Goal: Task Accomplishment & Management: Complete application form

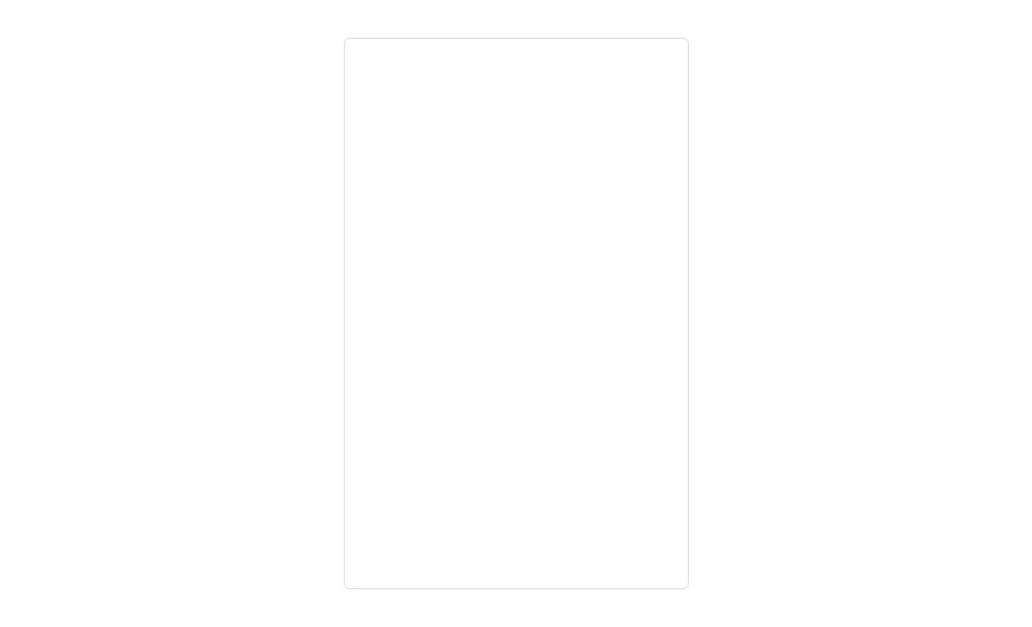
select select "es"
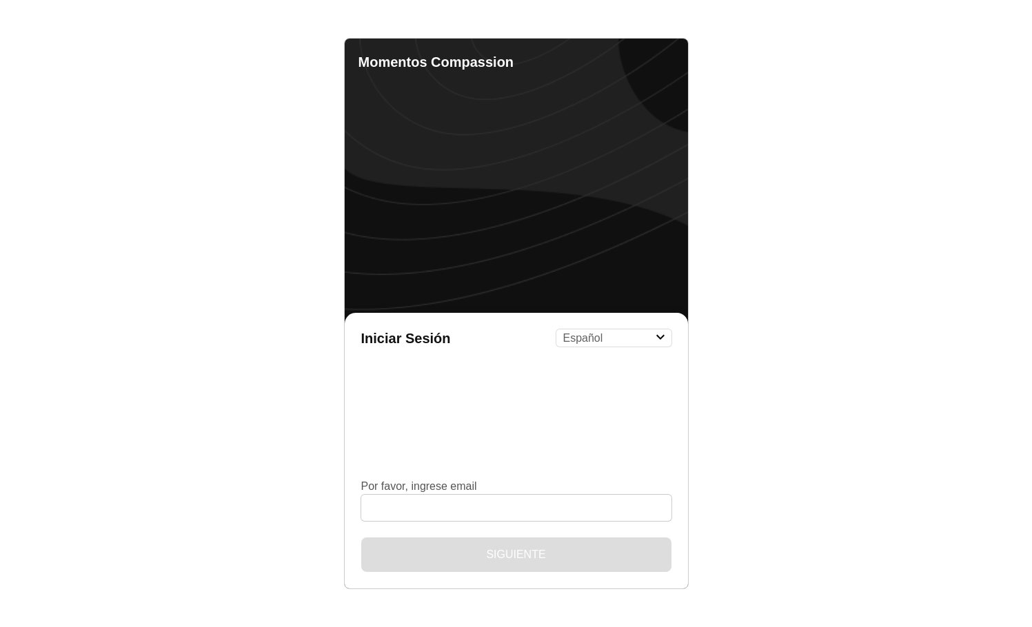
select select "es"
click at [418, 510] on input "Por favor, ingrese email" at bounding box center [516, 508] width 310 height 26
type input "[EMAIL_ADDRESS][DOMAIN_NAME]"
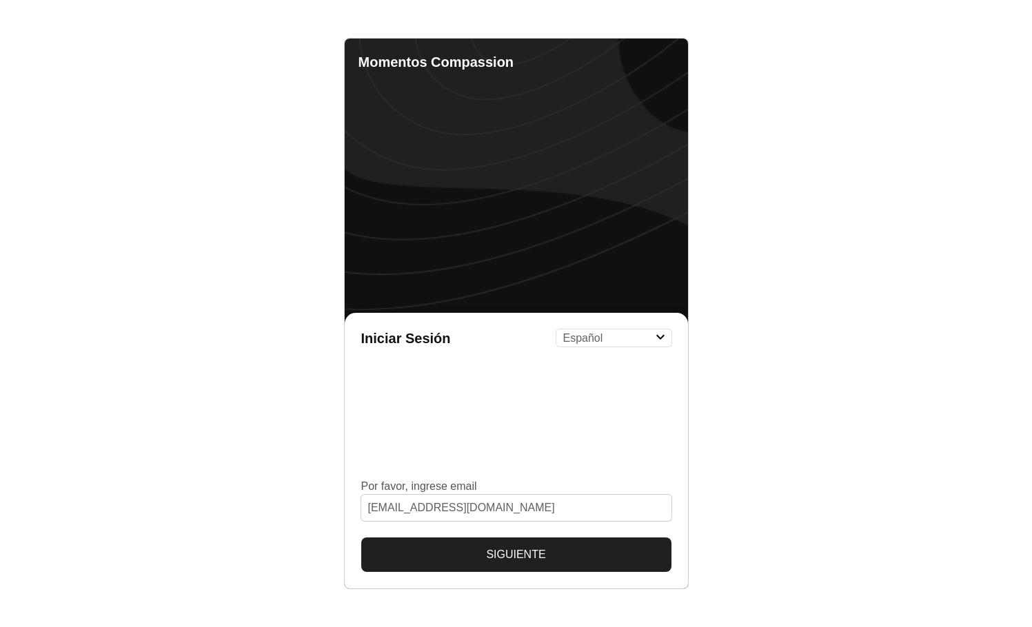
click at [496, 553] on button "Siguiente" at bounding box center [516, 555] width 310 height 34
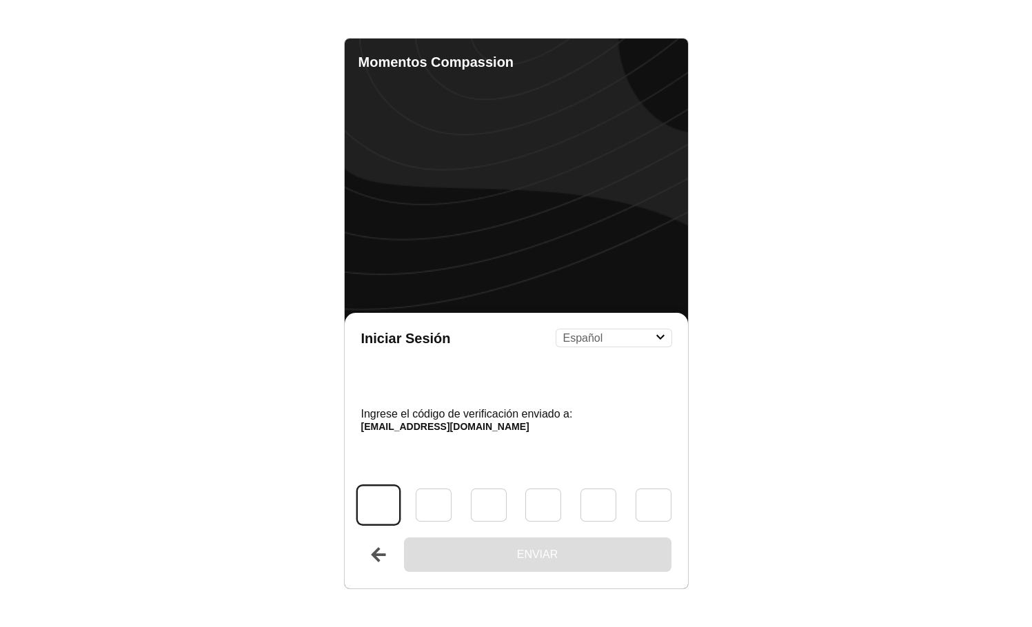
click at [389, 498] on input "Código" at bounding box center [378, 505] width 41 height 38
type input "2"
type input "1"
type input "4"
type input "7"
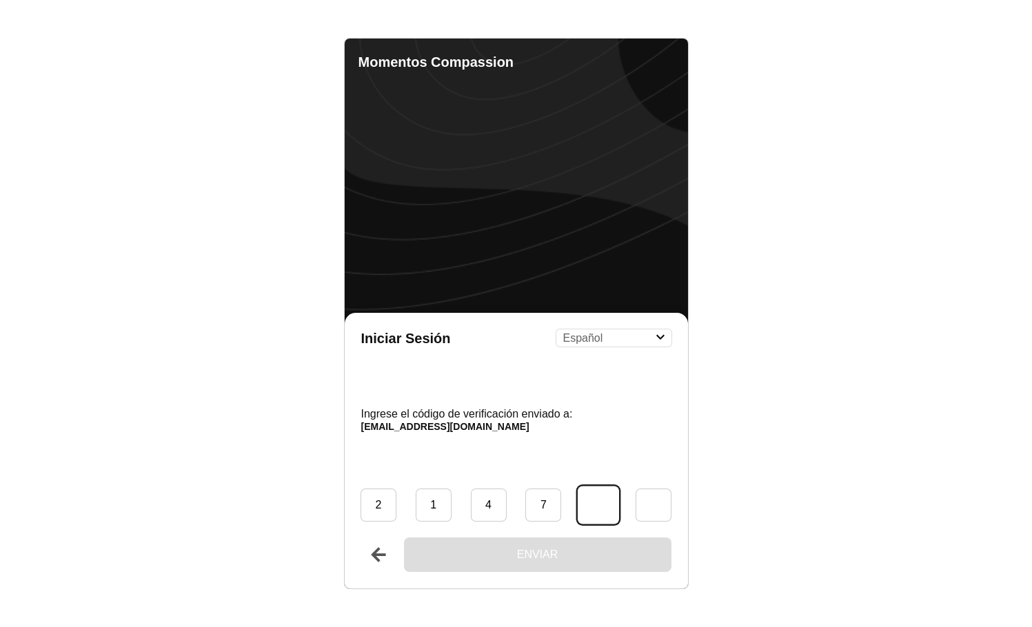
type input "7"
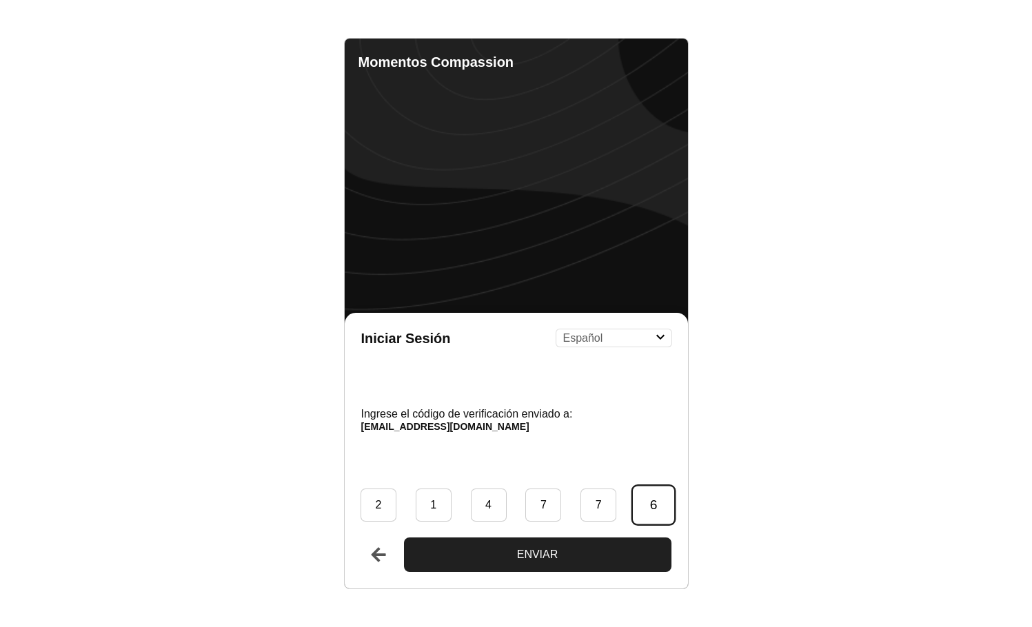
type input "6"
click at [404, 538] on button "Enviar" at bounding box center [537, 555] width 267 height 34
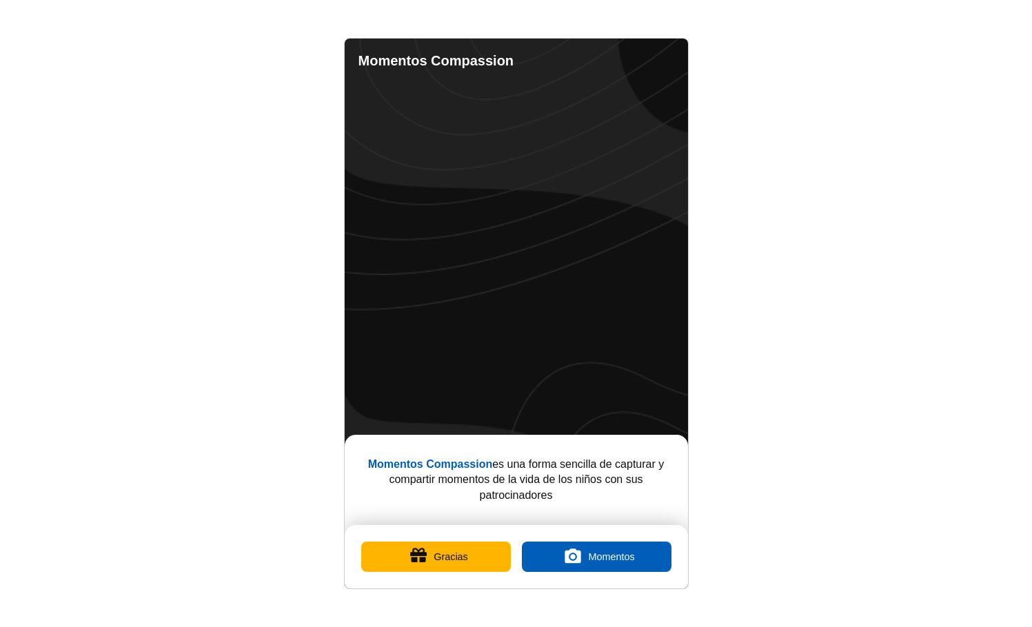
click at [441, 555] on button "Gracias" at bounding box center [436, 557] width 150 height 30
